Goal: Information Seeking & Learning: Find specific page/section

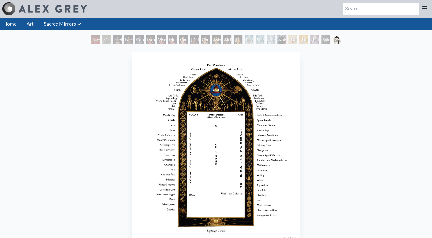
click at [379, 8] on input "search" at bounding box center [381, 9] width 76 height 12
type input "praying"
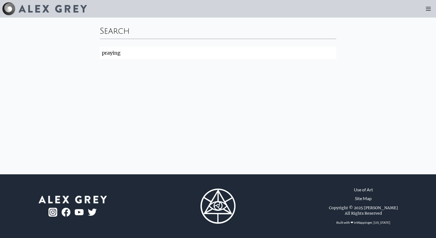
click button "Search" at bounding box center [0, 0] width 0 height 0
click at [174, 53] on input "praying" at bounding box center [218, 53] width 237 height 12
click at [55, 9] on img at bounding box center [53, 9] width 68 height 8
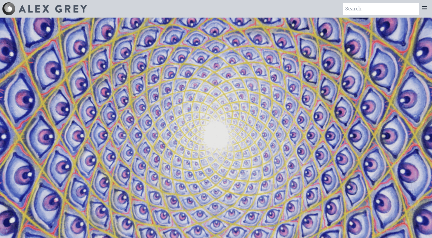
click at [424, 14] on div at bounding box center [424, 9] width 11 height 12
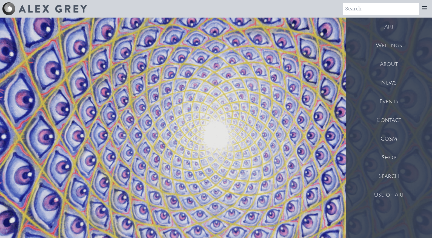
click at [386, 21] on div "Art" at bounding box center [389, 27] width 86 height 19
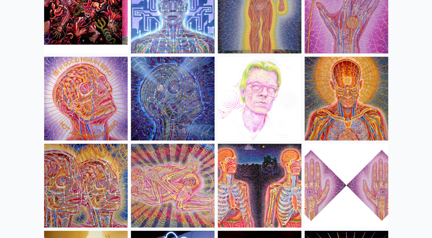
scroll to position [5999, 0]
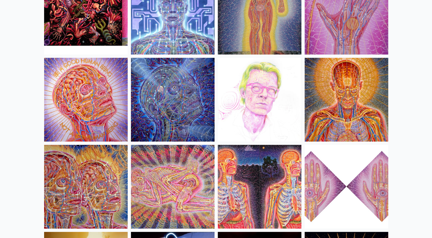
click at [354, 90] on img at bounding box center [347, 100] width 84 height 84
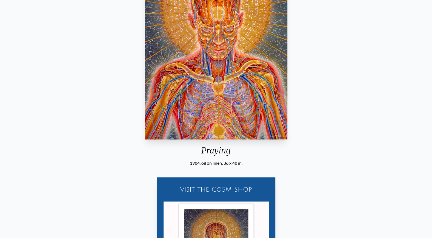
scroll to position [134, 0]
